Goal: Task Accomplishment & Management: Use online tool/utility

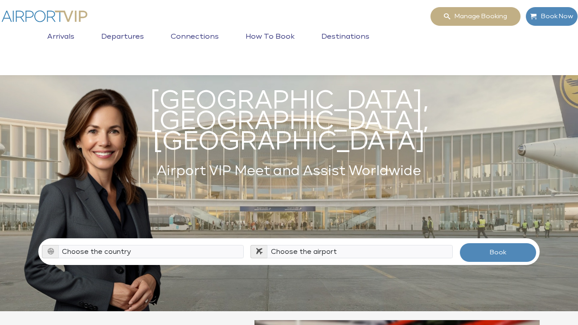
click at [203, 39] on link "Connections" at bounding box center [194, 44] width 53 height 22
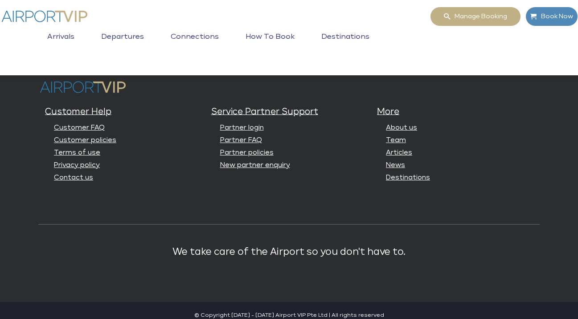
scroll to position [1074, 0]
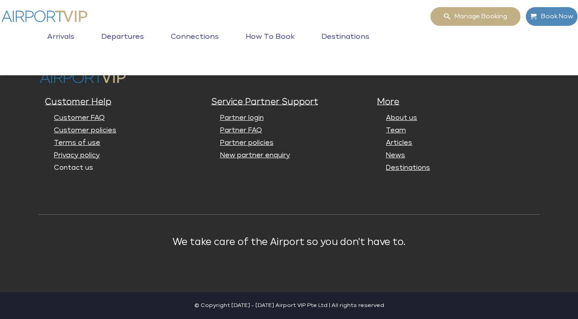
click at [85, 169] on link "Contact us" at bounding box center [73, 167] width 39 height 7
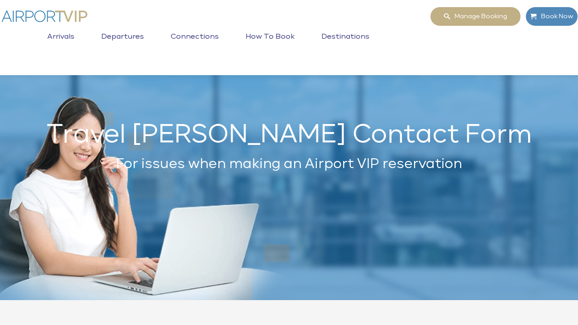
click at [276, 36] on link "How to book" at bounding box center [269, 44] width 53 height 22
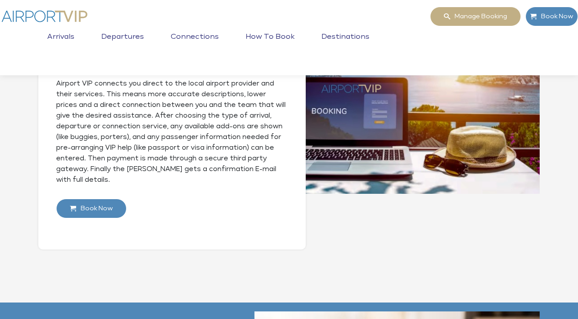
scroll to position [319, 0]
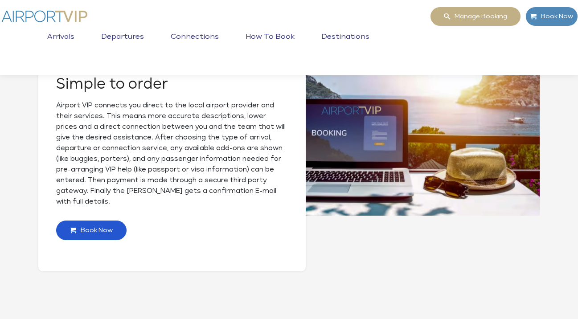
click at [109, 224] on span "Book Now" at bounding box center [94, 230] width 37 height 19
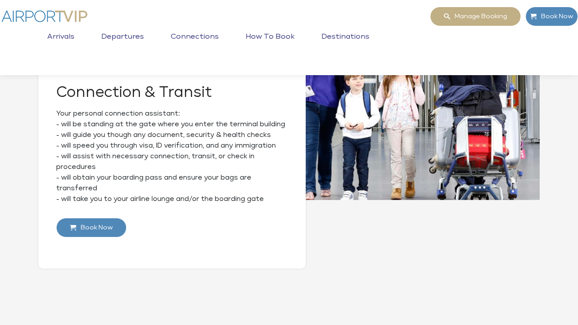
scroll to position [898, 0]
click at [102, 235] on span "Book Now" at bounding box center [94, 228] width 37 height 19
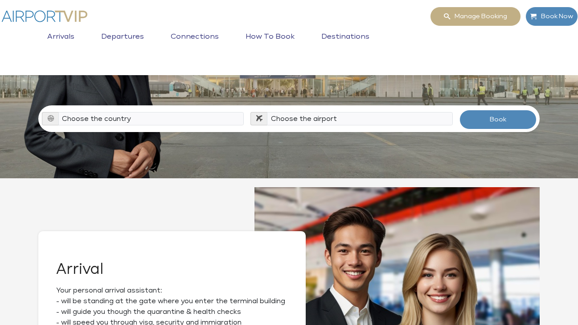
scroll to position [132, 0]
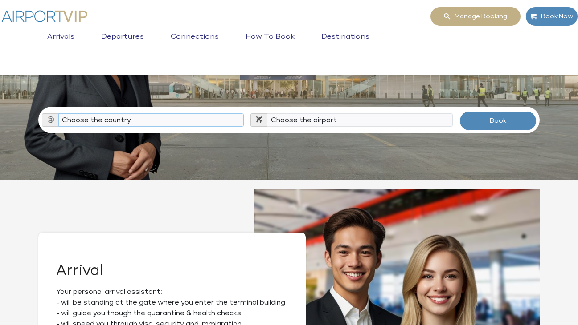
click at [171, 114] on select "Choose the country [GEOGRAPHIC_DATA] [GEOGRAPHIC_DATA] [GEOGRAPHIC_DATA] [GEOGR…" at bounding box center [151, 120] width 186 height 13
